Goal: Transaction & Acquisition: Book appointment/travel/reservation

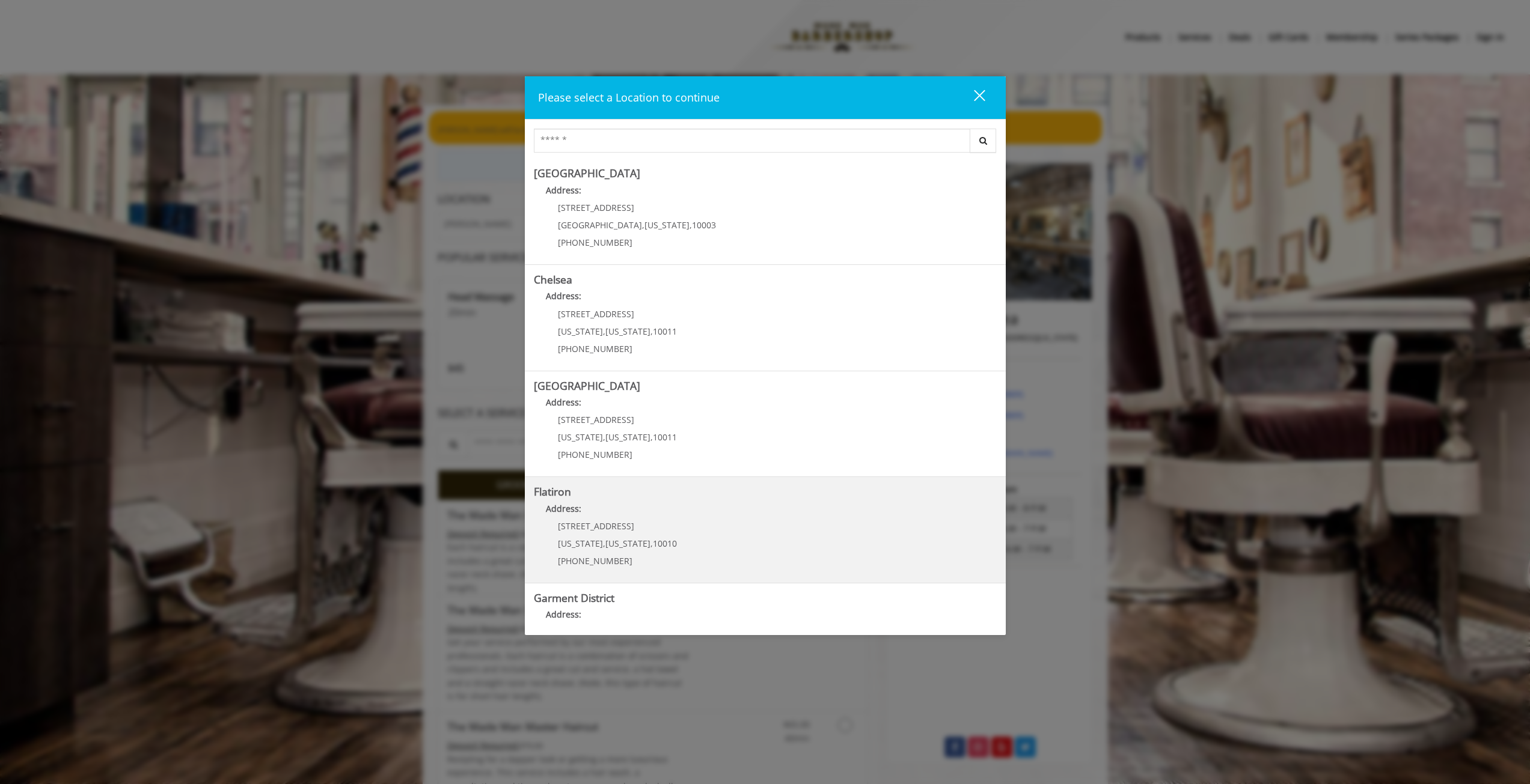
click at [669, 500] on "Flatiron Address: [STREET_ADDRESS][US_STATE][US_STATE] (917) 475-1765" at bounding box center [765, 530] width 463 height 88
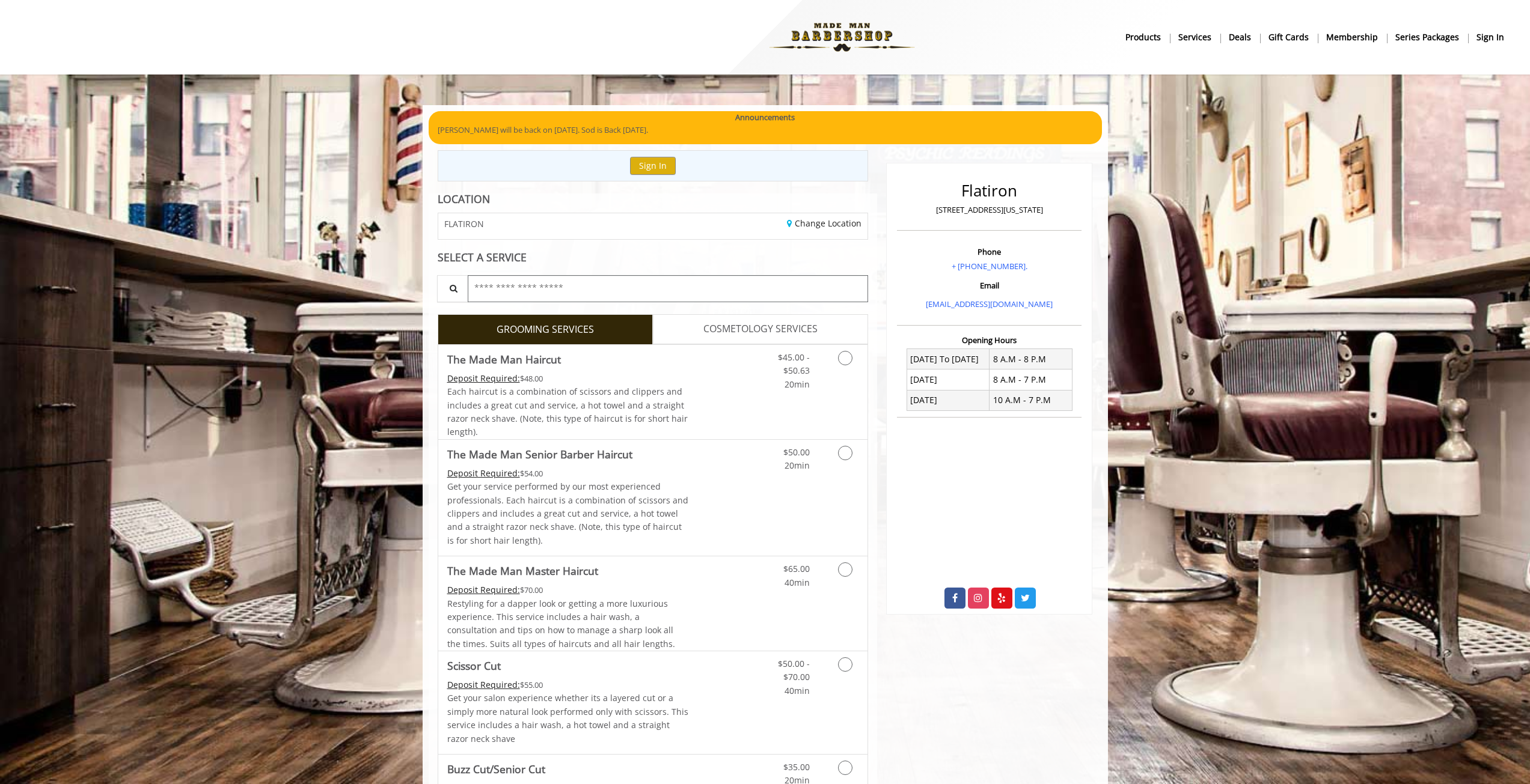
click at [564, 285] on input "text" at bounding box center [668, 289] width 401 height 27
click at [722, 329] on span "COSMETOLOGY SERVICES" at bounding box center [760, 329] width 114 height 16
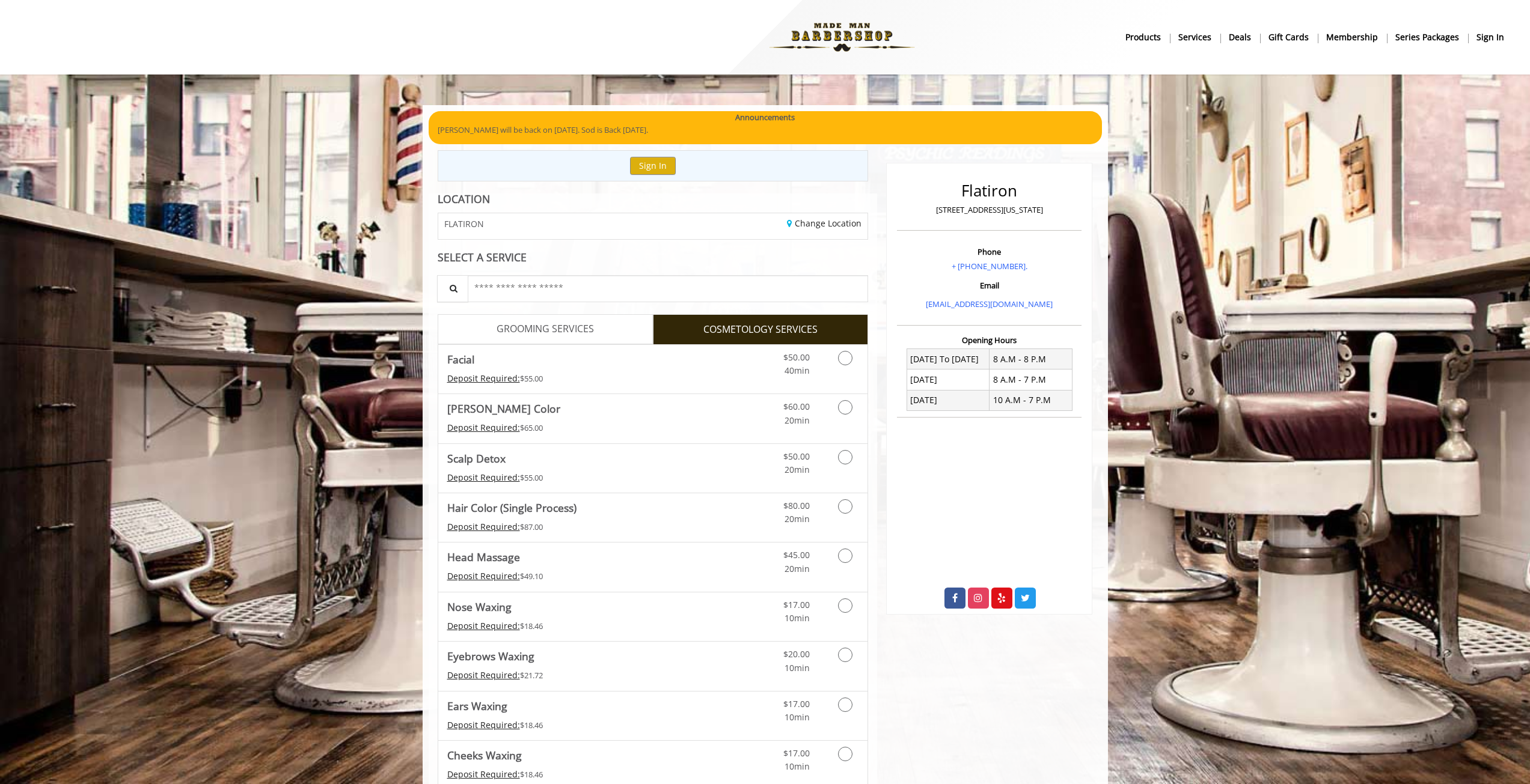
click at [603, 325] on link "GROOMING SERVICES" at bounding box center [545, 329] width 215 height 30
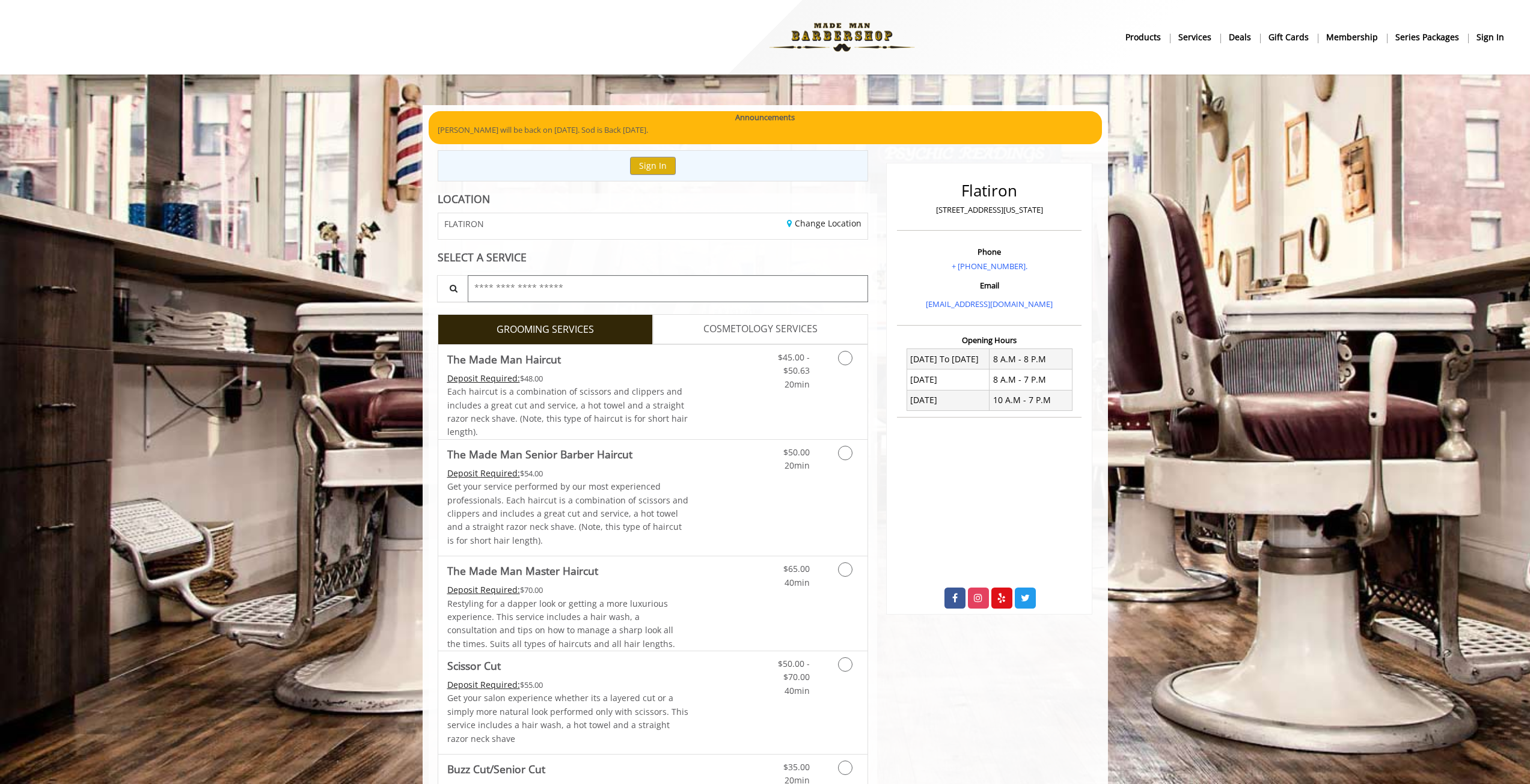
click at [566, 282] on input "text" at bounding box center [668, 289] width 401 height 27
type input "****"
